Goal: Navigation & Orientation: Go to known website

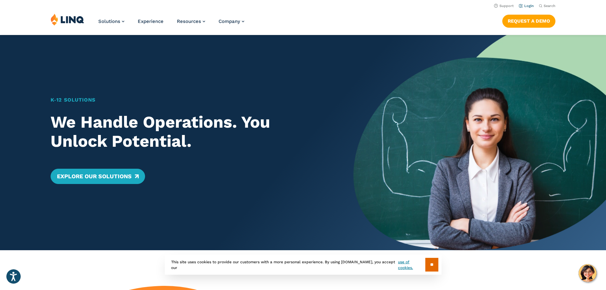
click at [526, 6] on link "Login" at bounding box center [526, 6] width 15 height 4
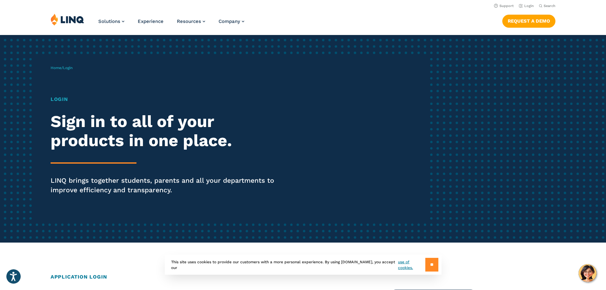
click at [432, 265] on input "**" at bounding box center [431, 265] width 13 height 14
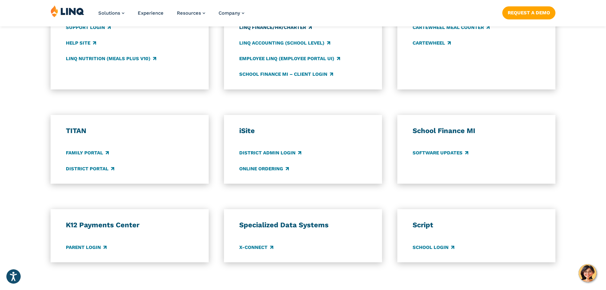
scroll to position [414, 0]
